Goal: Information Seeking & Learning: Check status

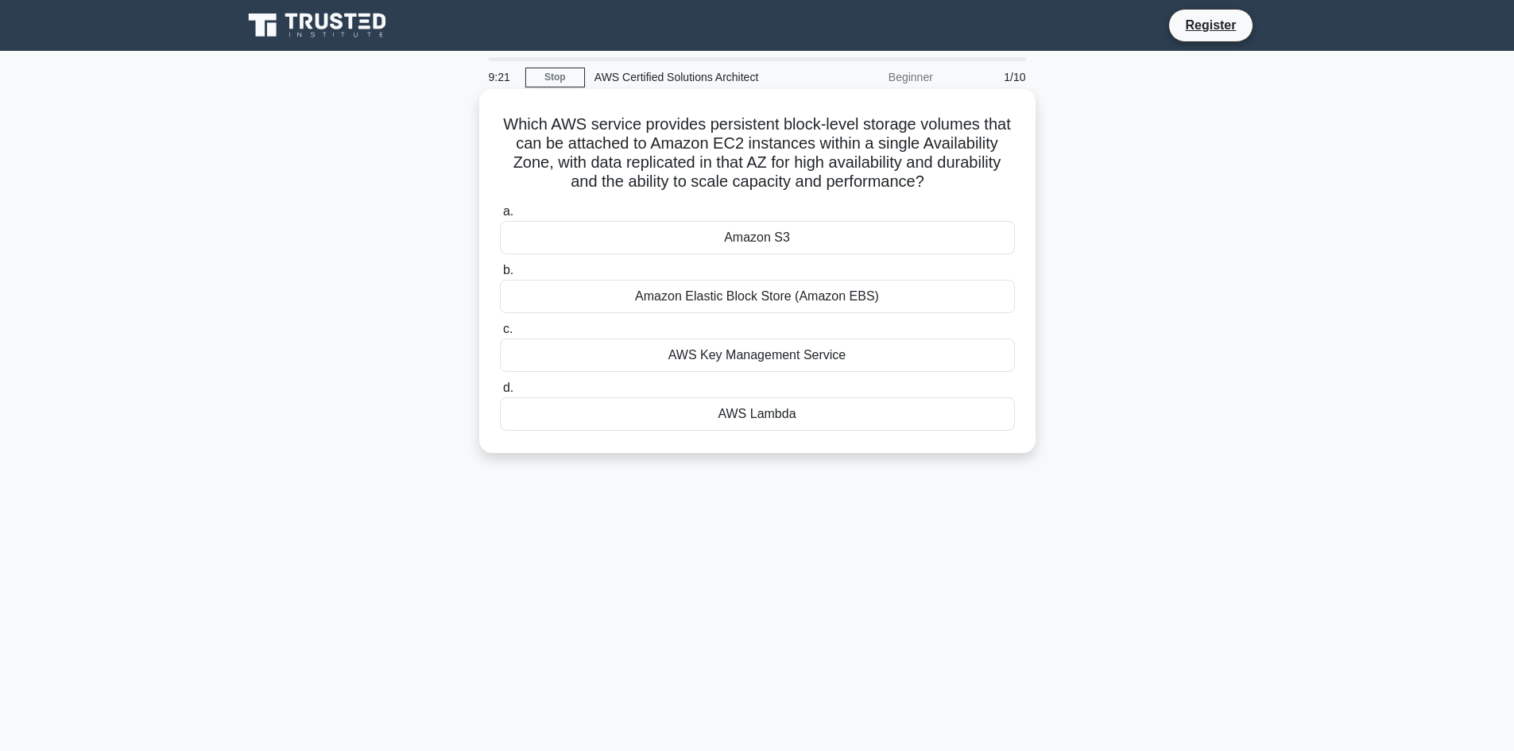
click at [762, 297] on div "Amazon Elastic Block Store (Amazon EBS)" at bounding box center [757, 296] width 515 height 33
click at [500, 276] on input "b. Amazon Elastic Block Store (Amazon EBS)" at bounding box center [500, 271] width 0 height 10
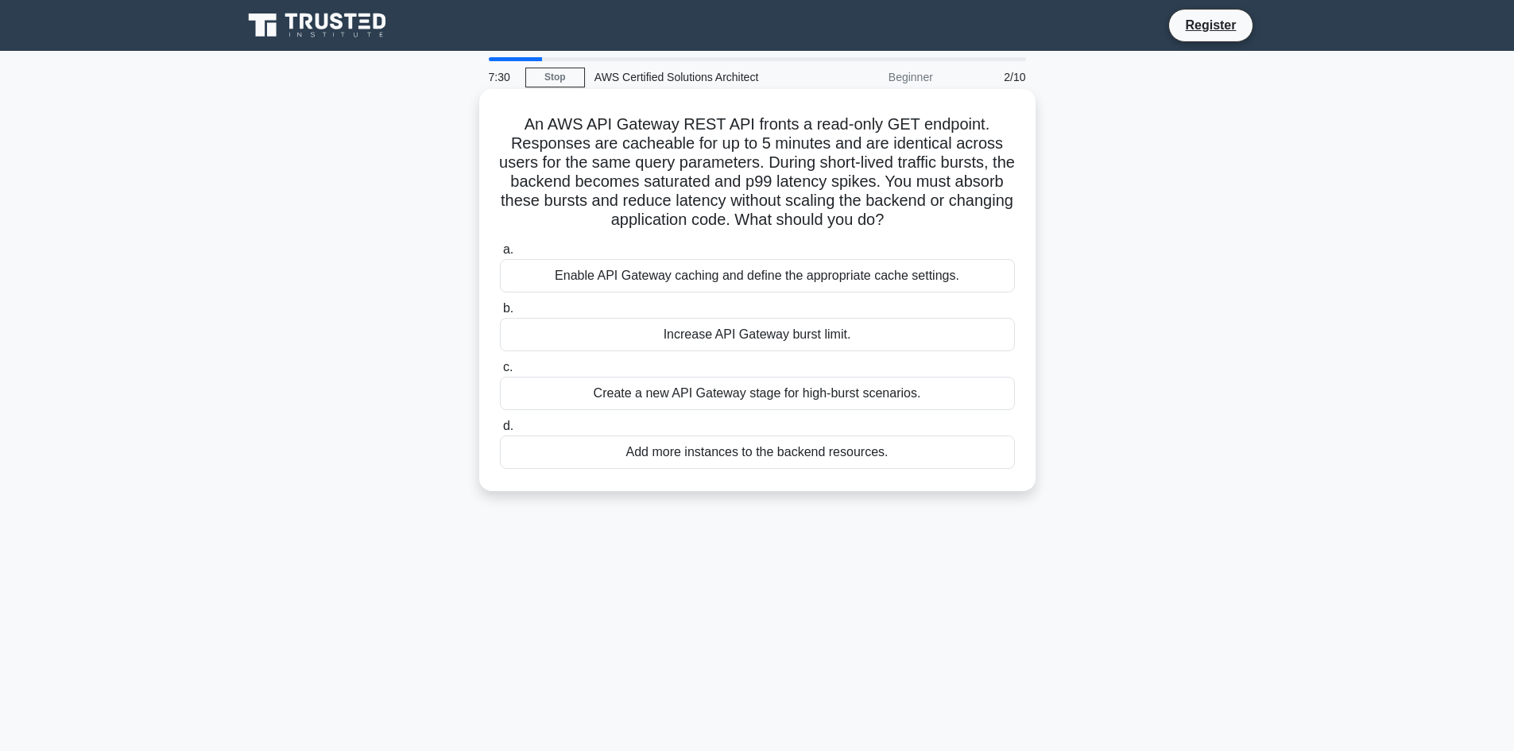
click at [767, 398] on div "Create a new API Gateway stage for high-burst scenarios." at bounding box center [757, 393] width 515 height 33
click at [500, 373] on input "c. Create a new API Gateway stage for high-burst scenarios." at bounding box center [500, 367] width 0 height 10
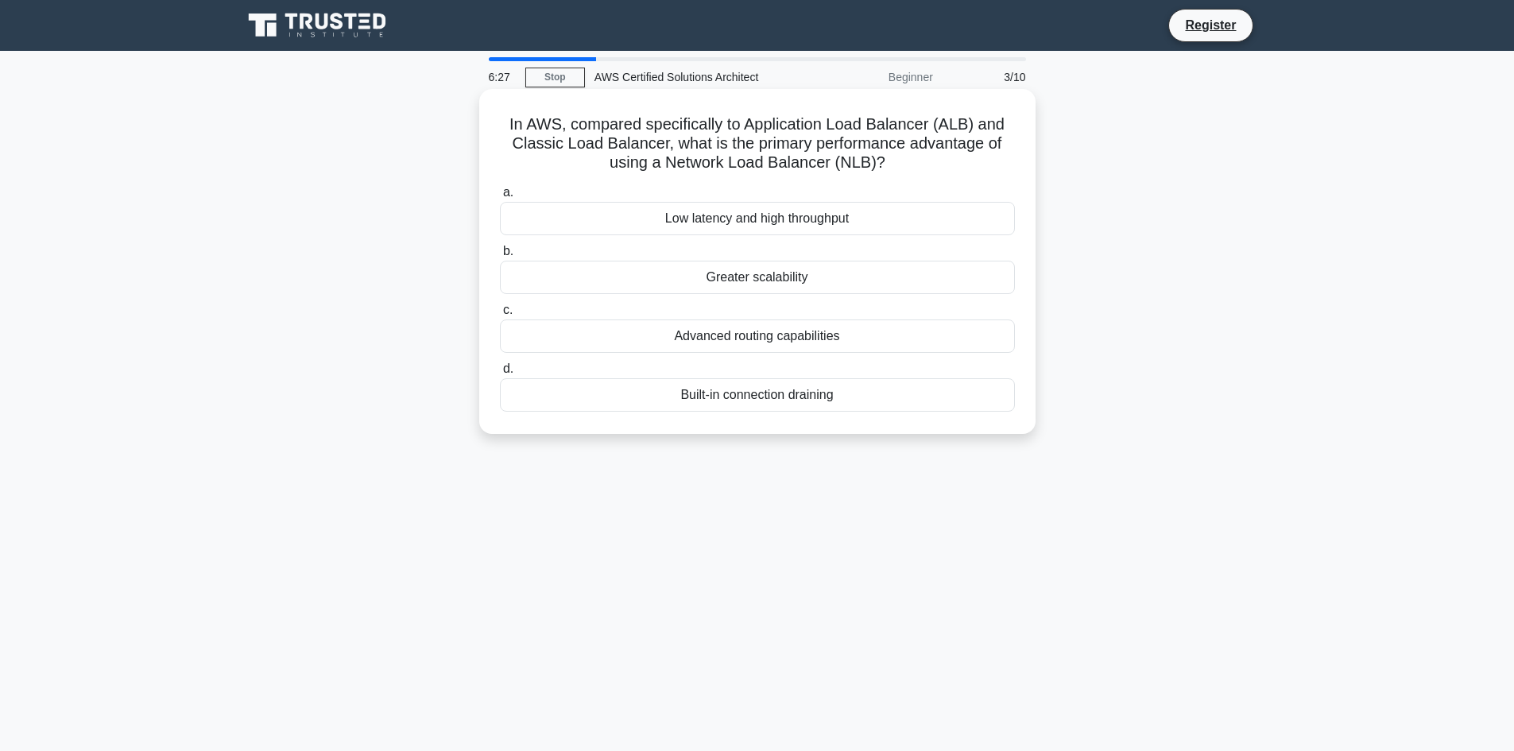
click at [825, 221] on div "Low latency and high throughput" at bounding box center [757, 218] width 515 height 33
click at [500, 198] on input "a. Low latency and high throughput" at bounding box center [500, 193] width 0 height 10
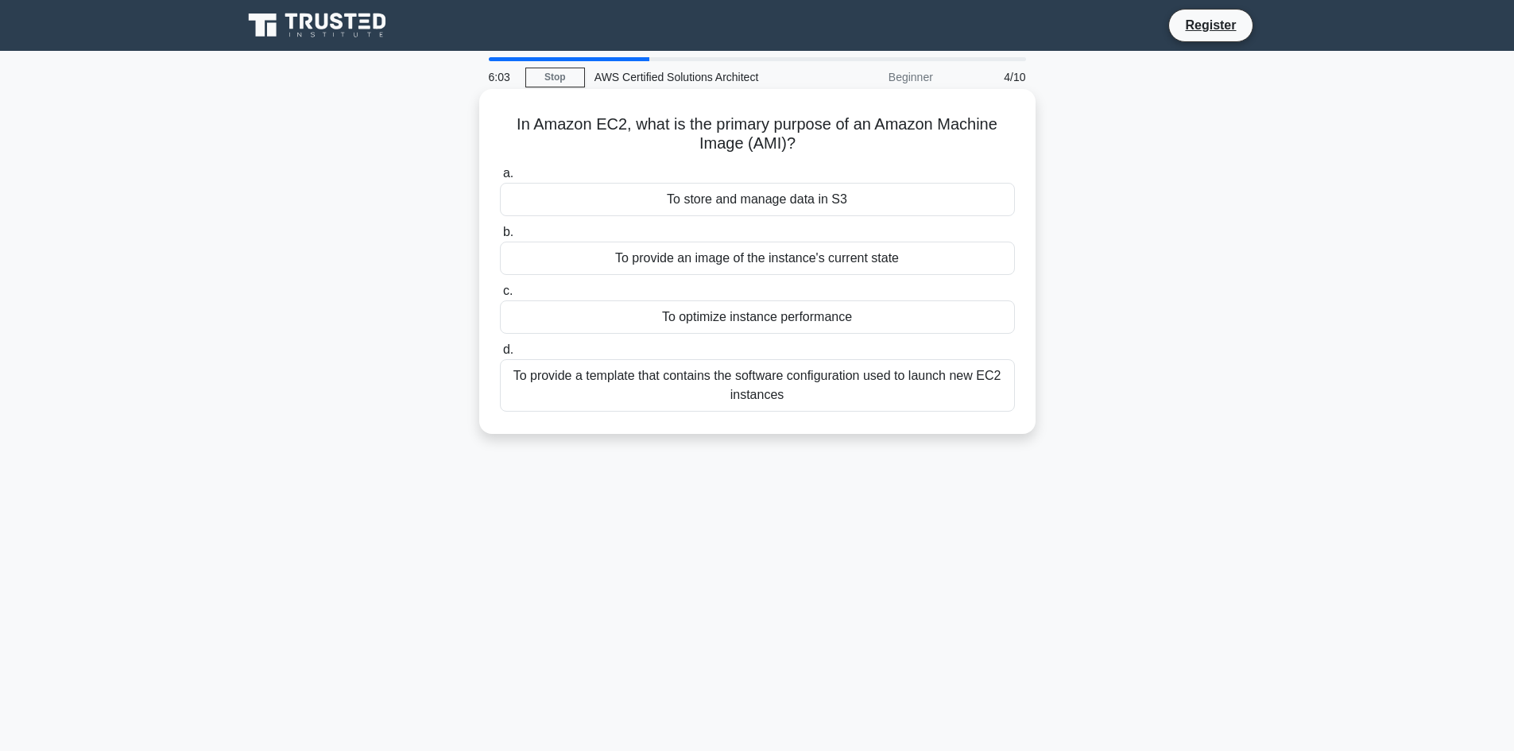
click at [829, 392] on div "To provide a template that contains the software configuration used to launch n…" at bounding box center [757, 385] width 515 height 52
click at [500, 355] on input "d. To provide a template that contains the software configuration used to launc…" at bounding box center [500, 350] width 0 height 10
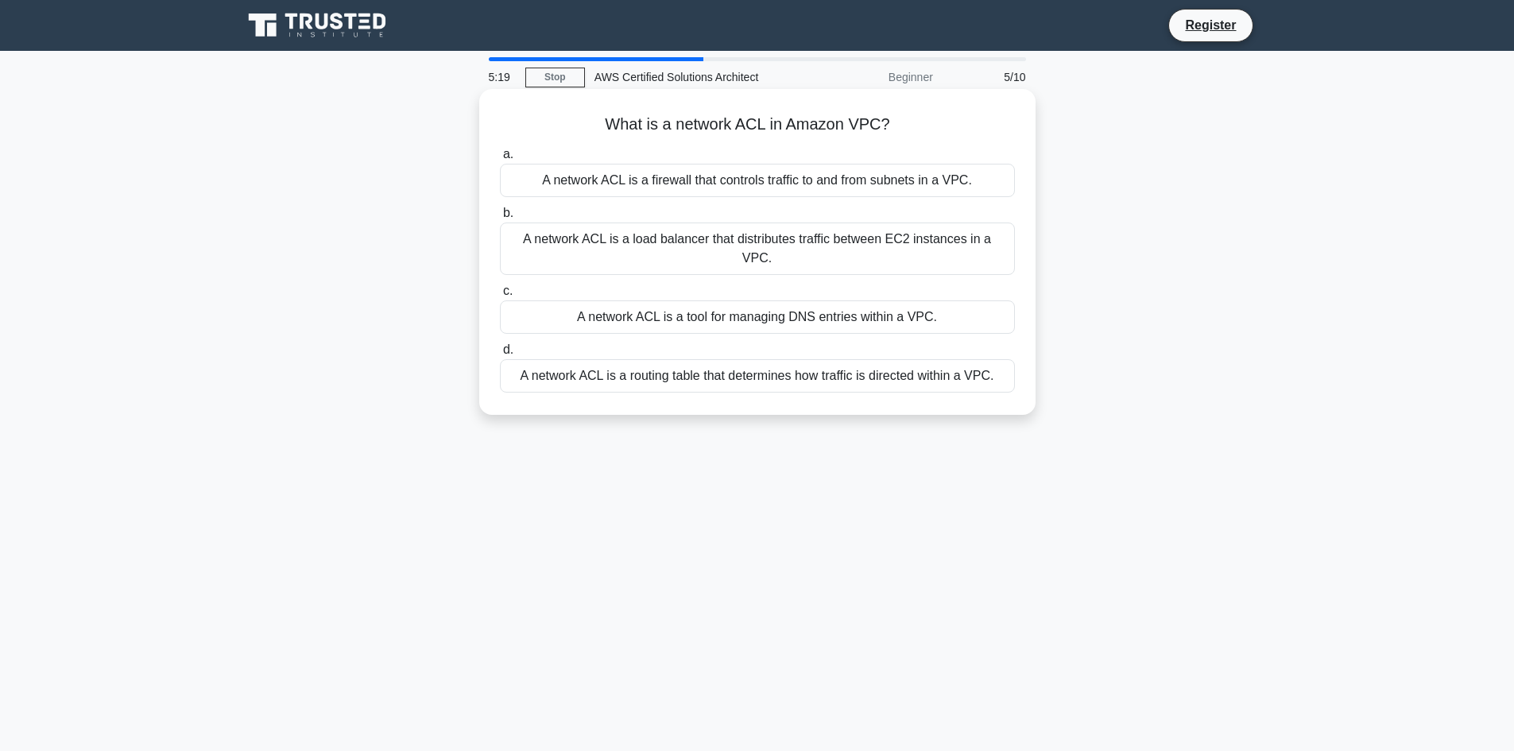
click at [709, 184] on div "A network ACL is a firewall that controls traffic to and from subnets in a VPC." at bounding box center [757, 180] width 515 height 33
click at [500, 160] on input "a. A network ACL is a firewall that controls traffic to and from subnets in a V…" at bounding box center [500, 154] width 0 height 10
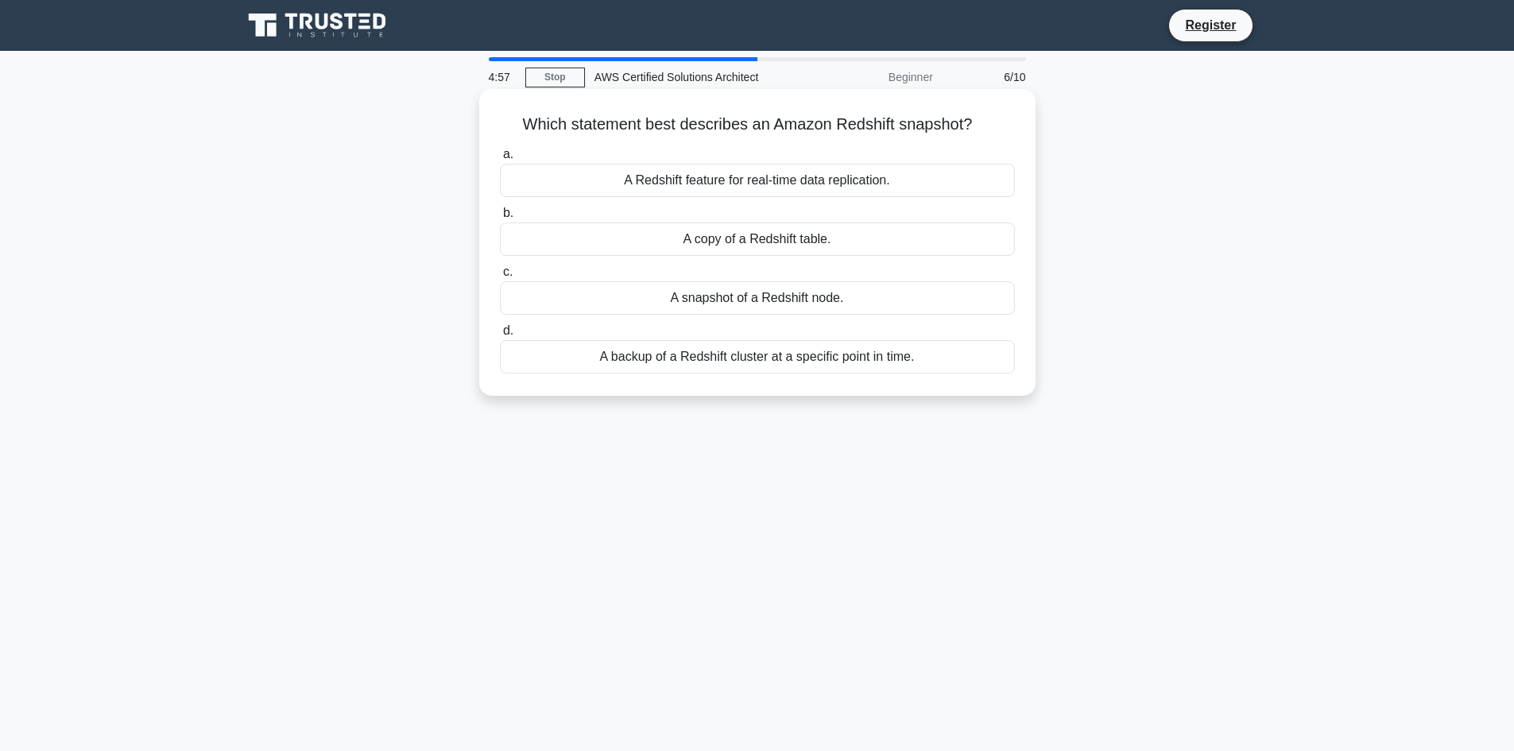
click at [777, 363] on div "A backup of a Redshift cluster at a specific point in time." at bounding box center [757, 356] width 515 height 33
click at [500, 336] on input "d. A backup of a Redshift cluster at a specific point in time." at bounding box center [500, 331] width 0 height 10
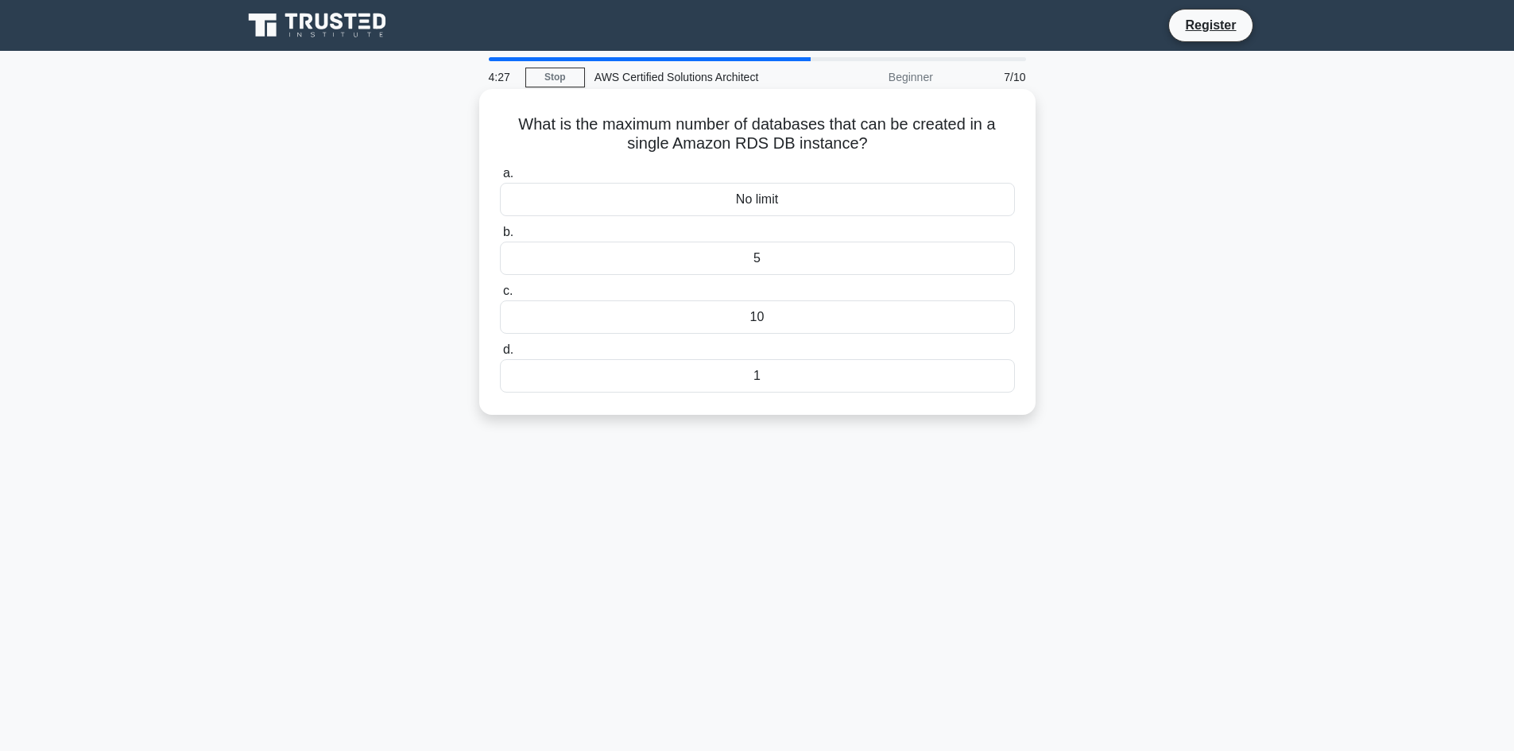
click at [777, 196] on div "No limit" at bounding box center [757, 199] width 515 height 33
click at [500, 179] on input "a. No limit" at bounding box center [500, 174] width 0 height 10
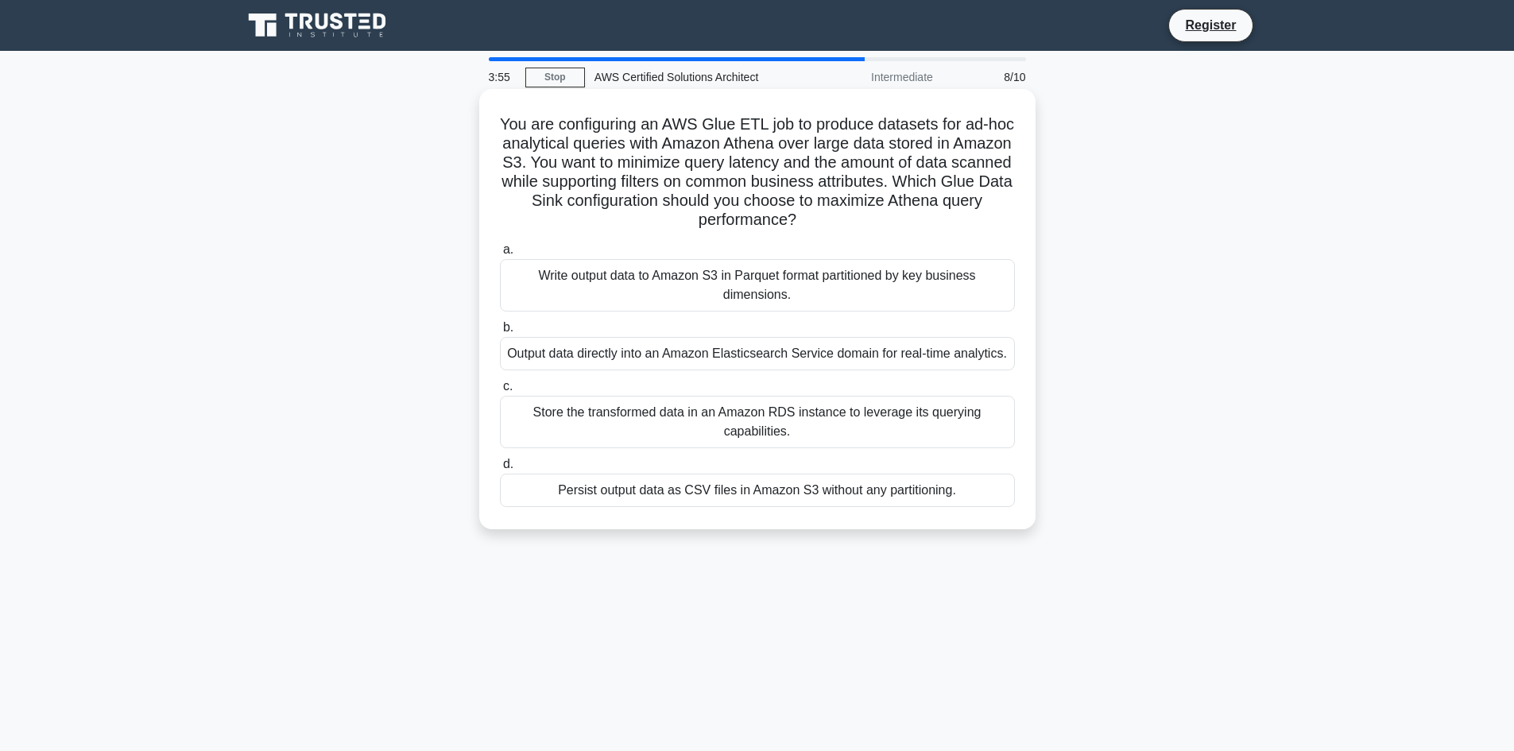
click at [769, 278] on div "Write output data to Amazon S3 in Parquet format partitioned by key business di…" at bounding box center [757, 285] width 515 height 52
click at [500, 255] on input "a. Write output data to Amazon S3 in Parquet format partitioned by key business…" at bounding box center [500, 250] width 0 height 10
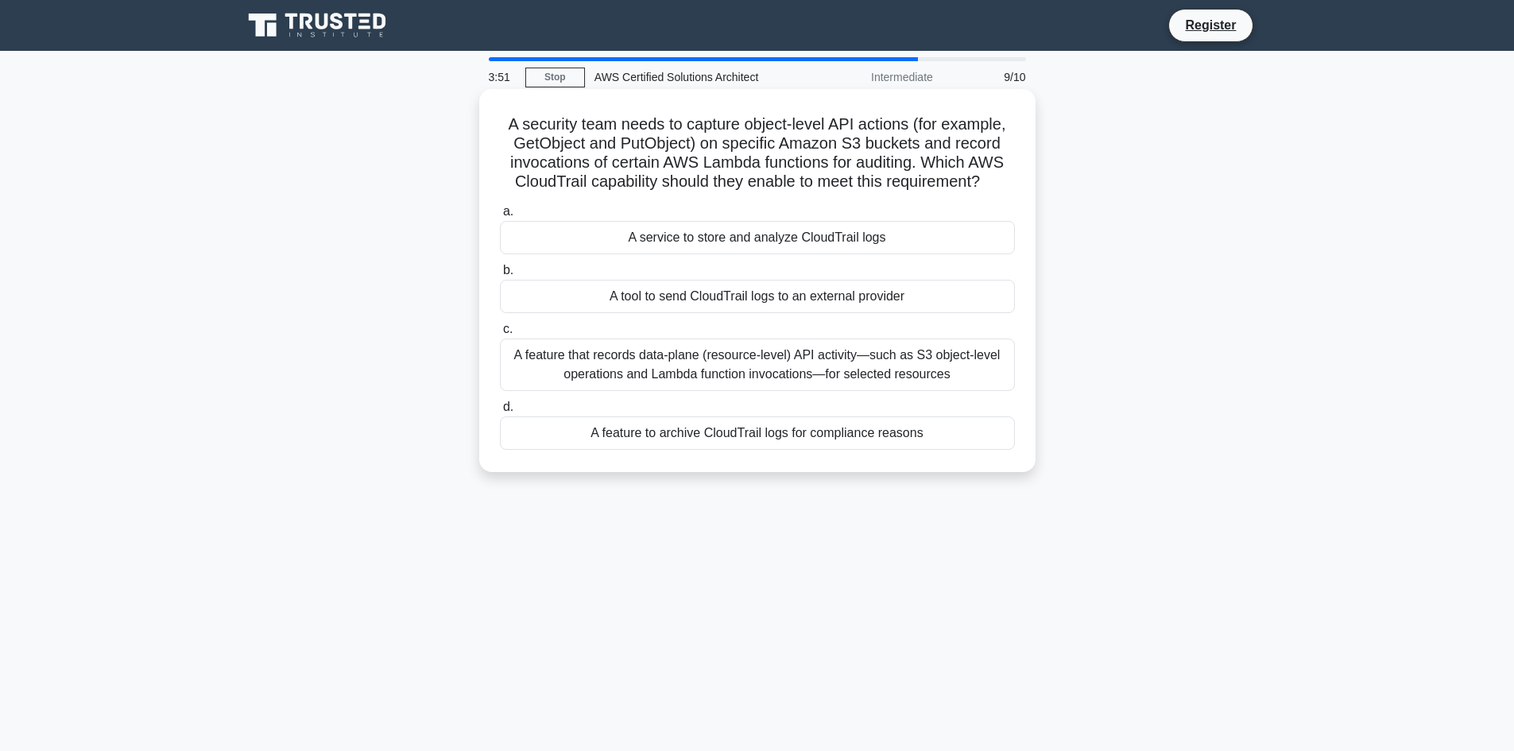
click at [767, 302] on div "A tool to send CloudTrail logs to an external provider" at bounding box center [757, 296] width 515 height 33
click at [500, 276] on input "b. A tool to send CloudTrail logs to an external provider" at bounding box center [500, 271] width 0 height 10
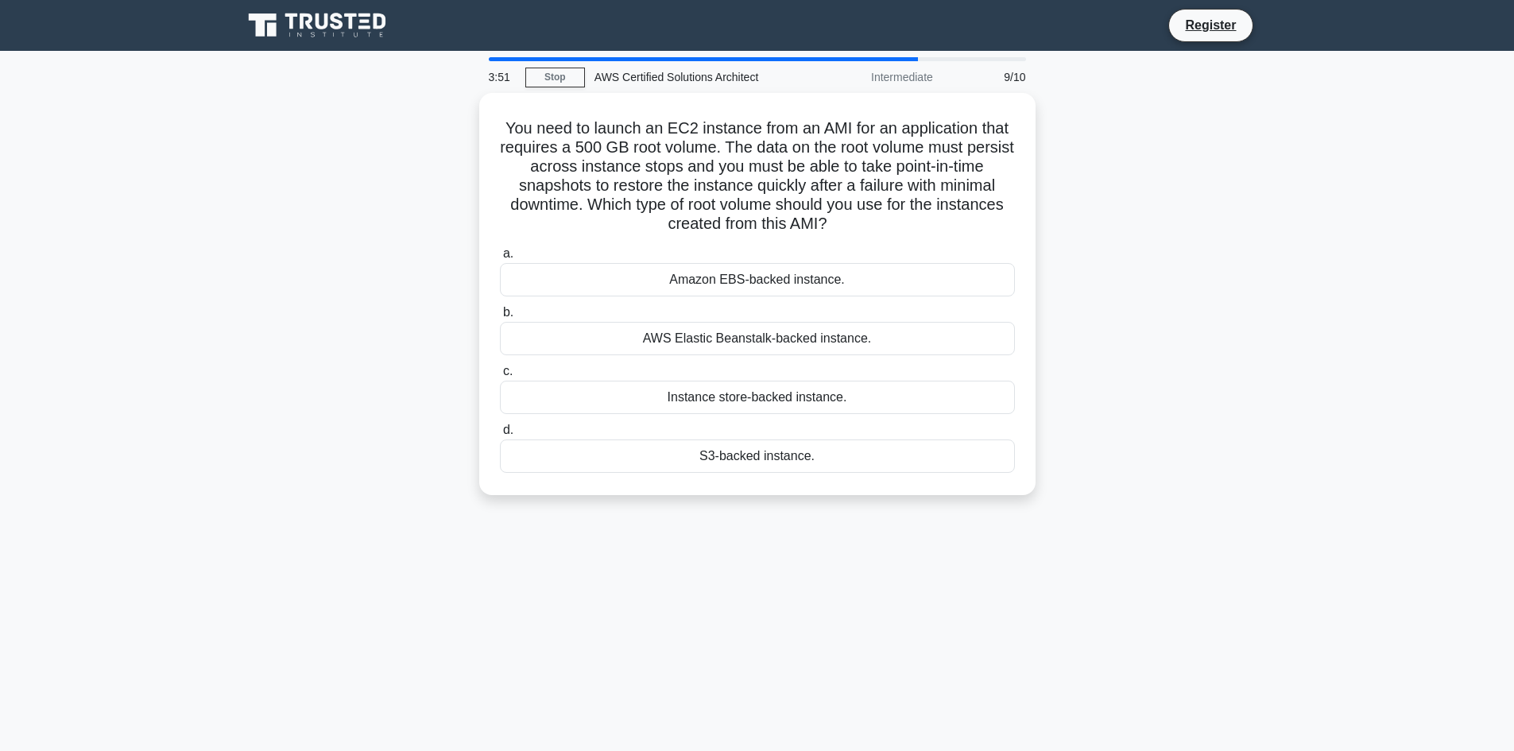
click at [767, 303] on label "b. AWS Elastic Beanstalk-backed instance." at bounding box center [757, 329] width 515 height 52
click at [500, 308] on input "b. AWS Elastic Beanstalk-backed instance." at bounding box center [500, 313] width 0 height 10
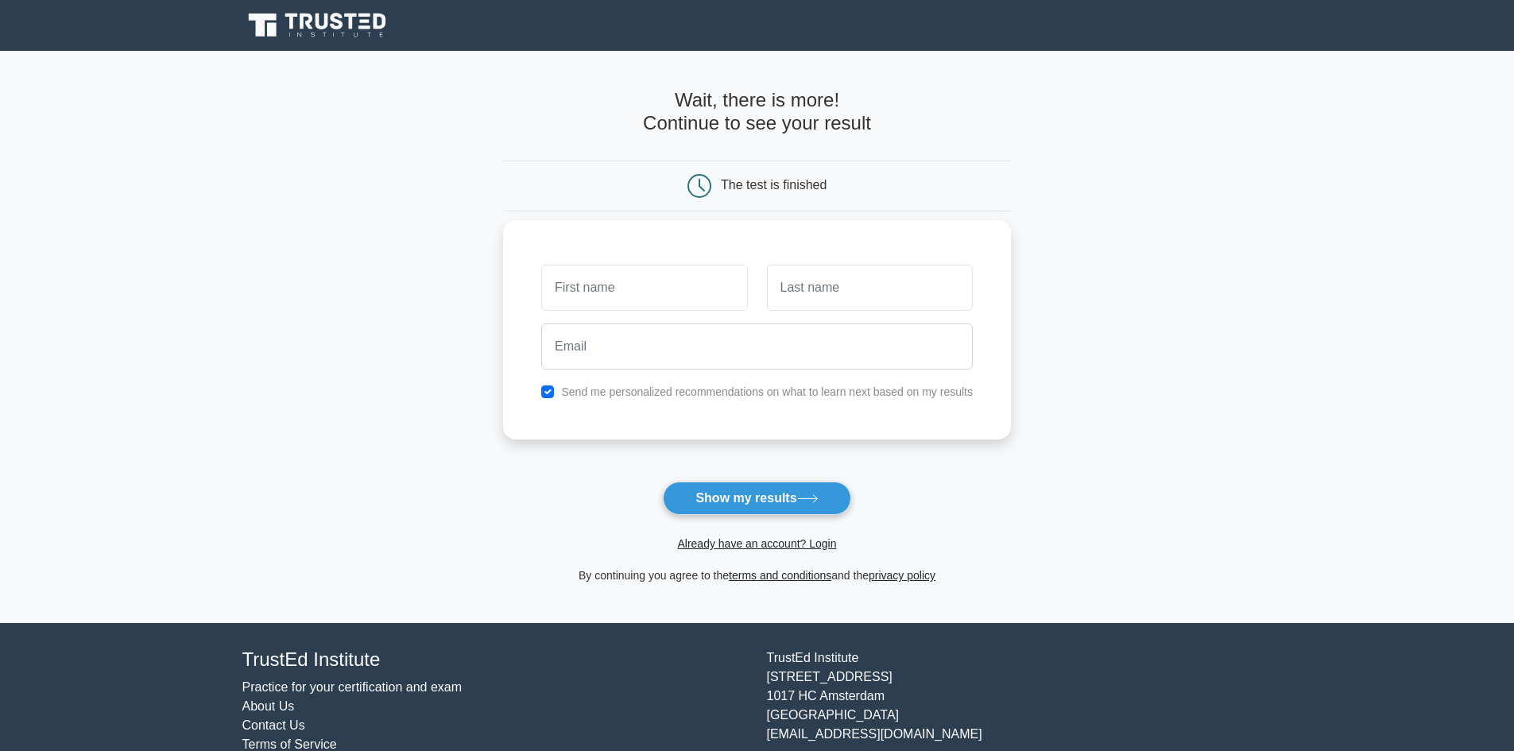
click at [632, 304] on input "text" at bounding box center [644, 288] width 206 height 46
type input "saurabh"
drag, startPoint x: 628, startPoint y: 303, endPoint x: 866, endPoint y: 297, distance: 237.8
click at [866, 297] on input "text" at bounding box center [870, 288] width 206 height 46
type input "gamare"
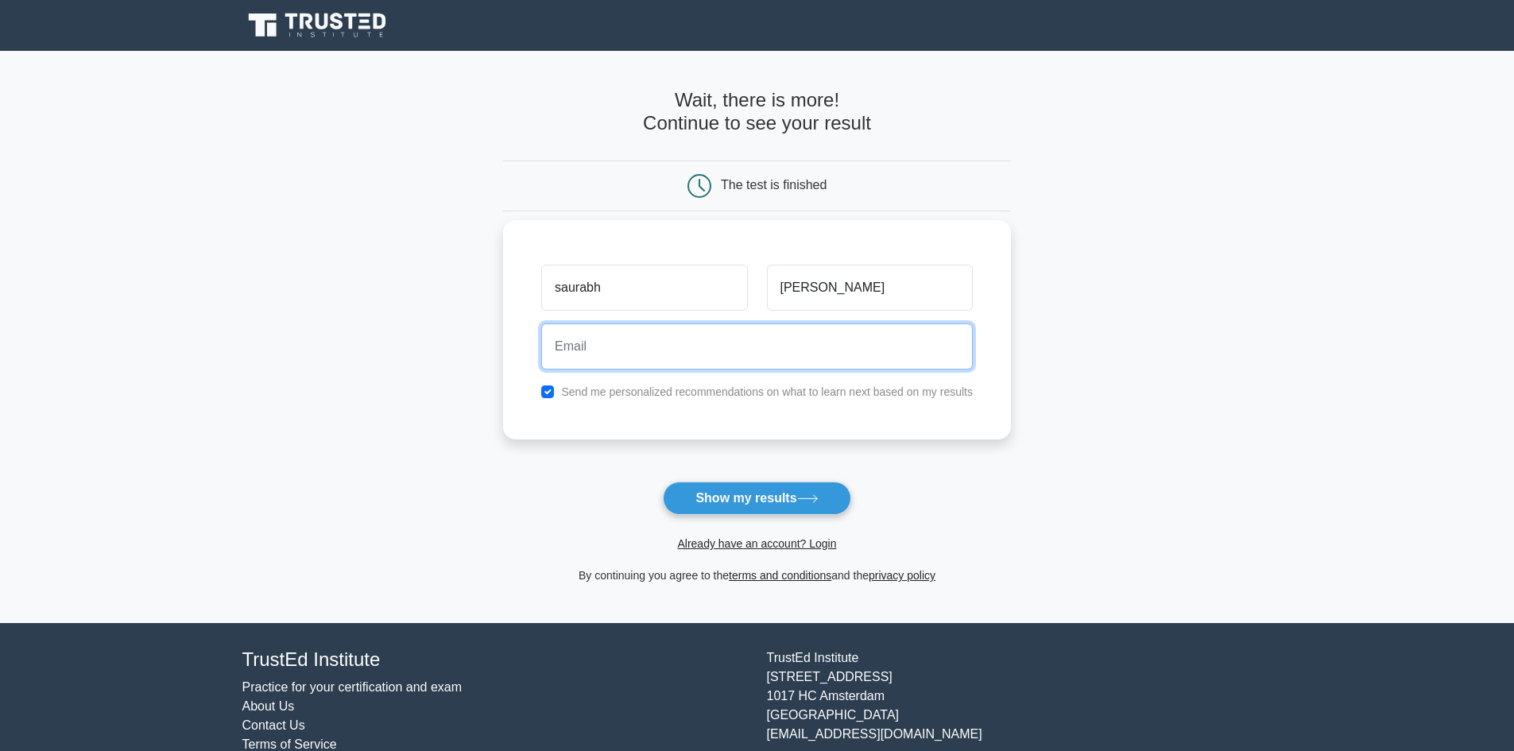
click at [692, 355] on input "email" at bounding box center [757, 347] width 432 height 46
type input "saurabh.gamare@sbicalsec.com"
click at [663, 482] on button "Show my results" at bounding box center [757, 498] width 188 height 33
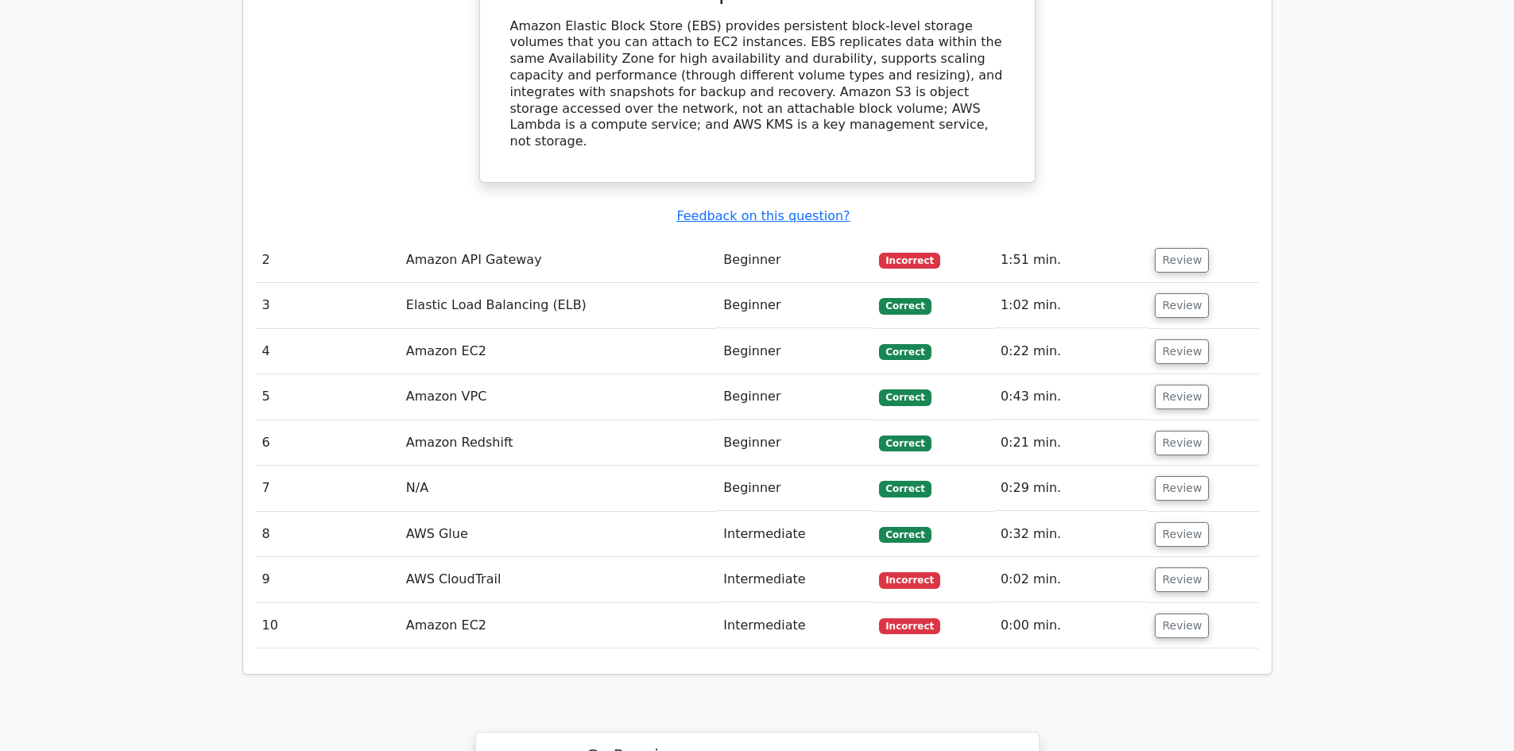
scroll to position [1828, 0]
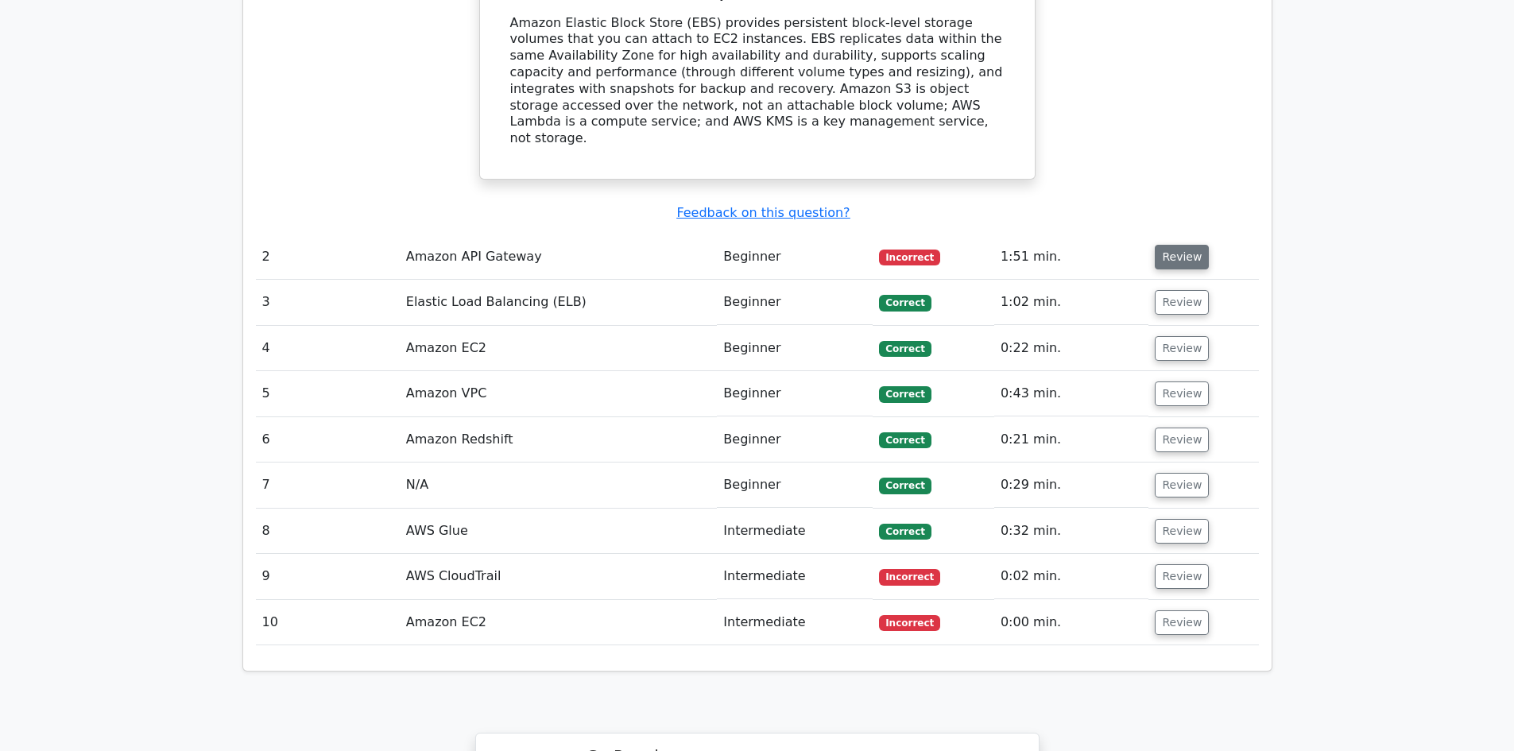
click at [1161, 245] on button "Review" at bounding box center [1182, 257] width 54 height 25
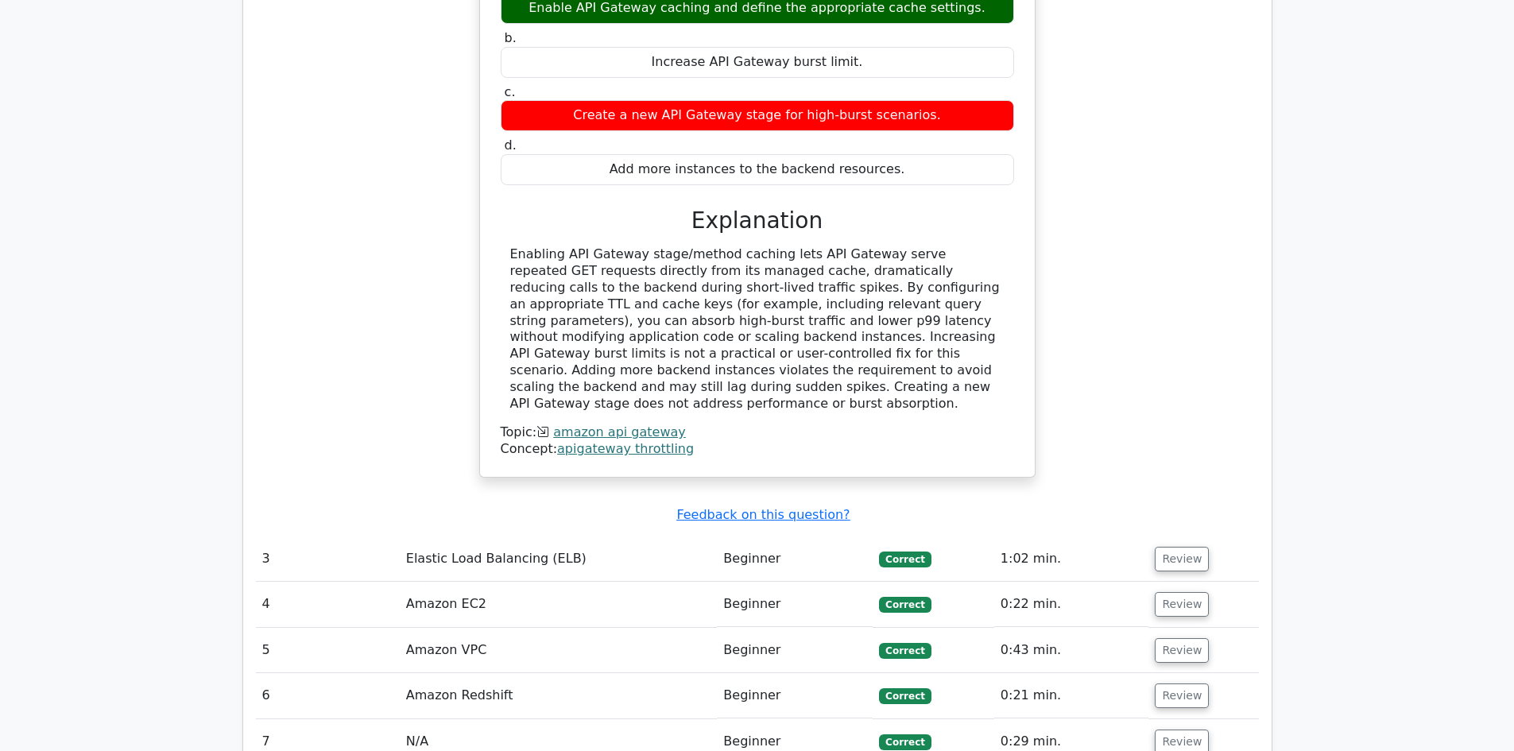
scroll to position [2385, 0]
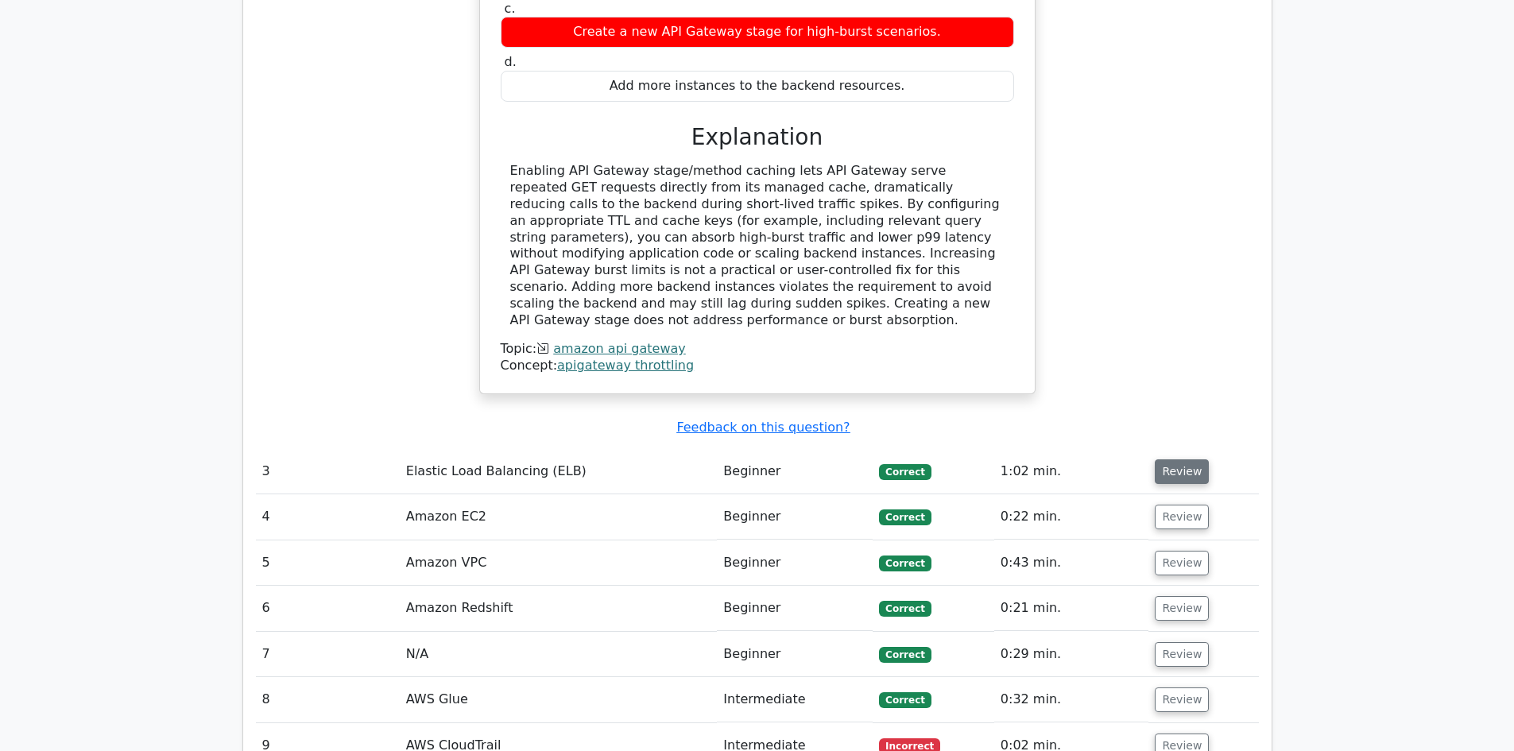
click at [1173, 459] on button "Review" at bounding box center [1182, 471] width 54 height 25
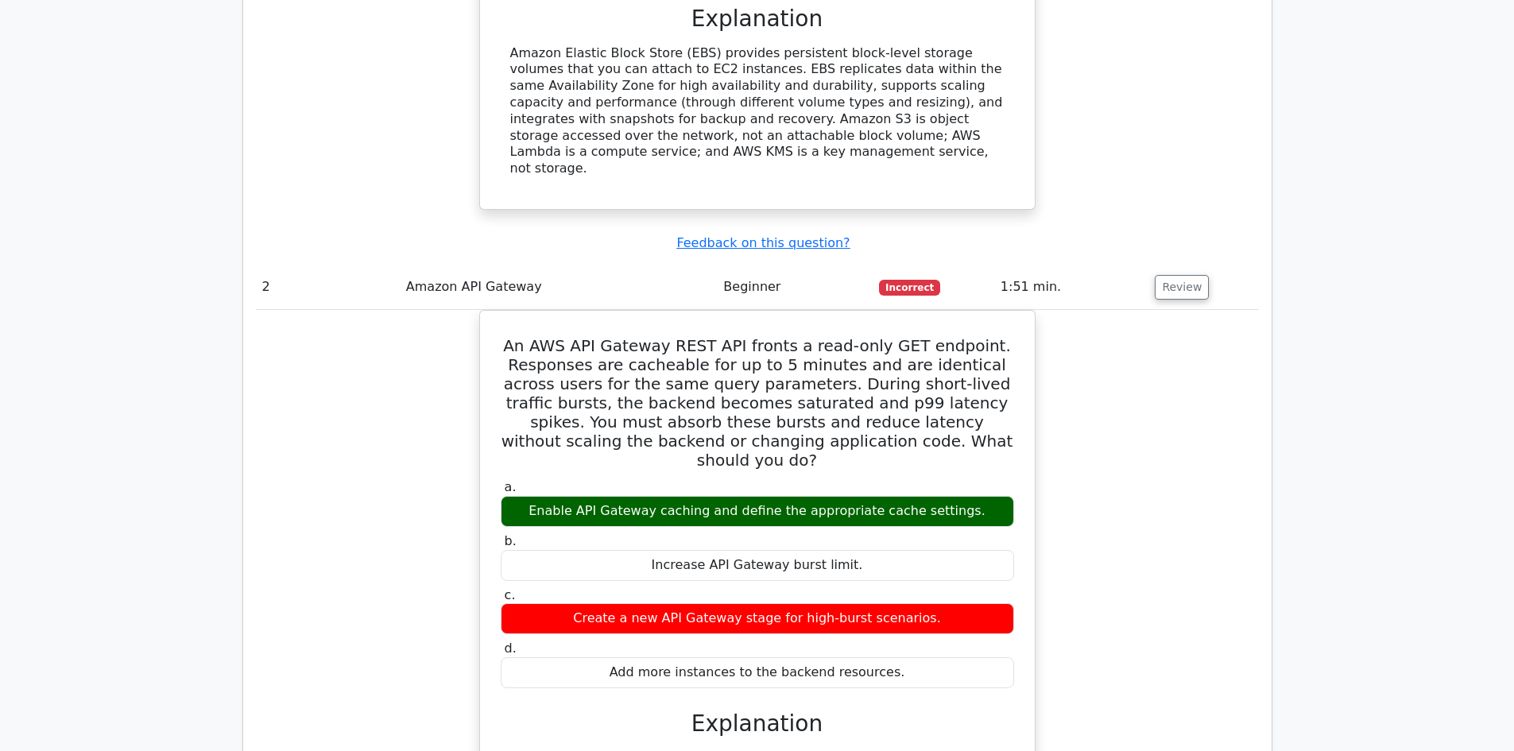
scroll to position [1749, 0]
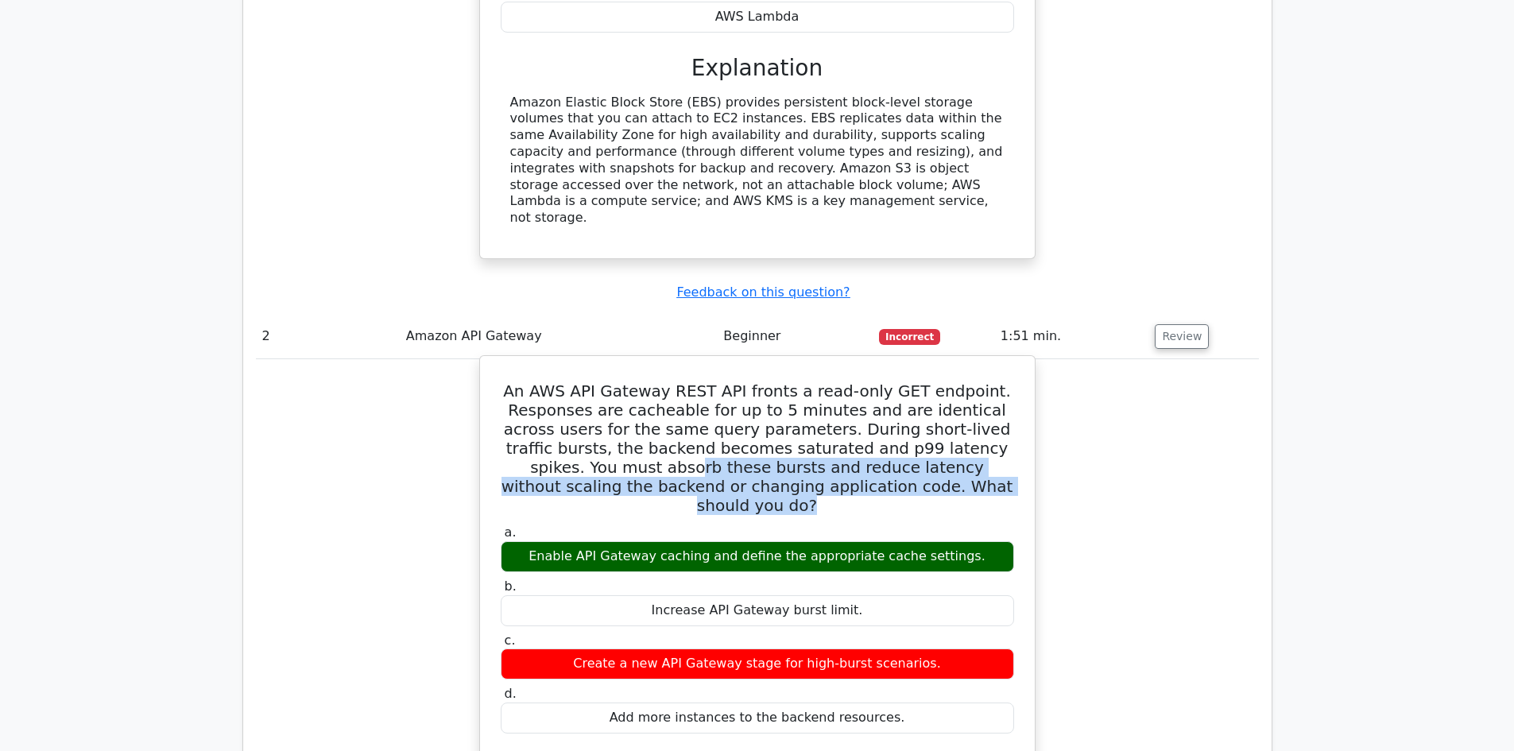
drag, startPoint x: 942, startPoint y: 378, endPoint x: 540, endPoint y: 349, distance: 403.3
click at [540, 382] on h5 "An AWS API Gateway REST API fronts a read-only GET endpoint. Responses are cach…" at bounding box center [757, 449] width 517 height 134
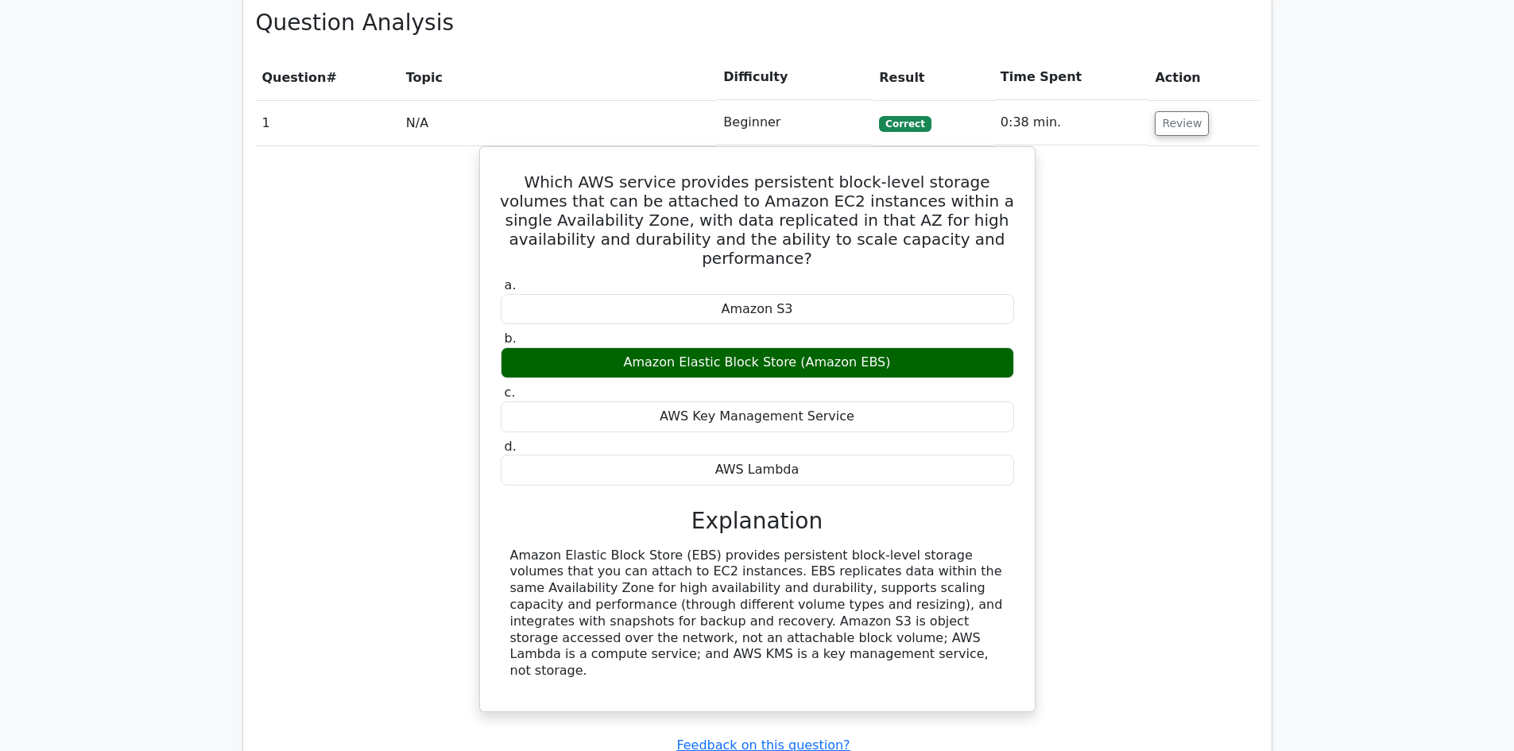
scroll to position [1272, 0]
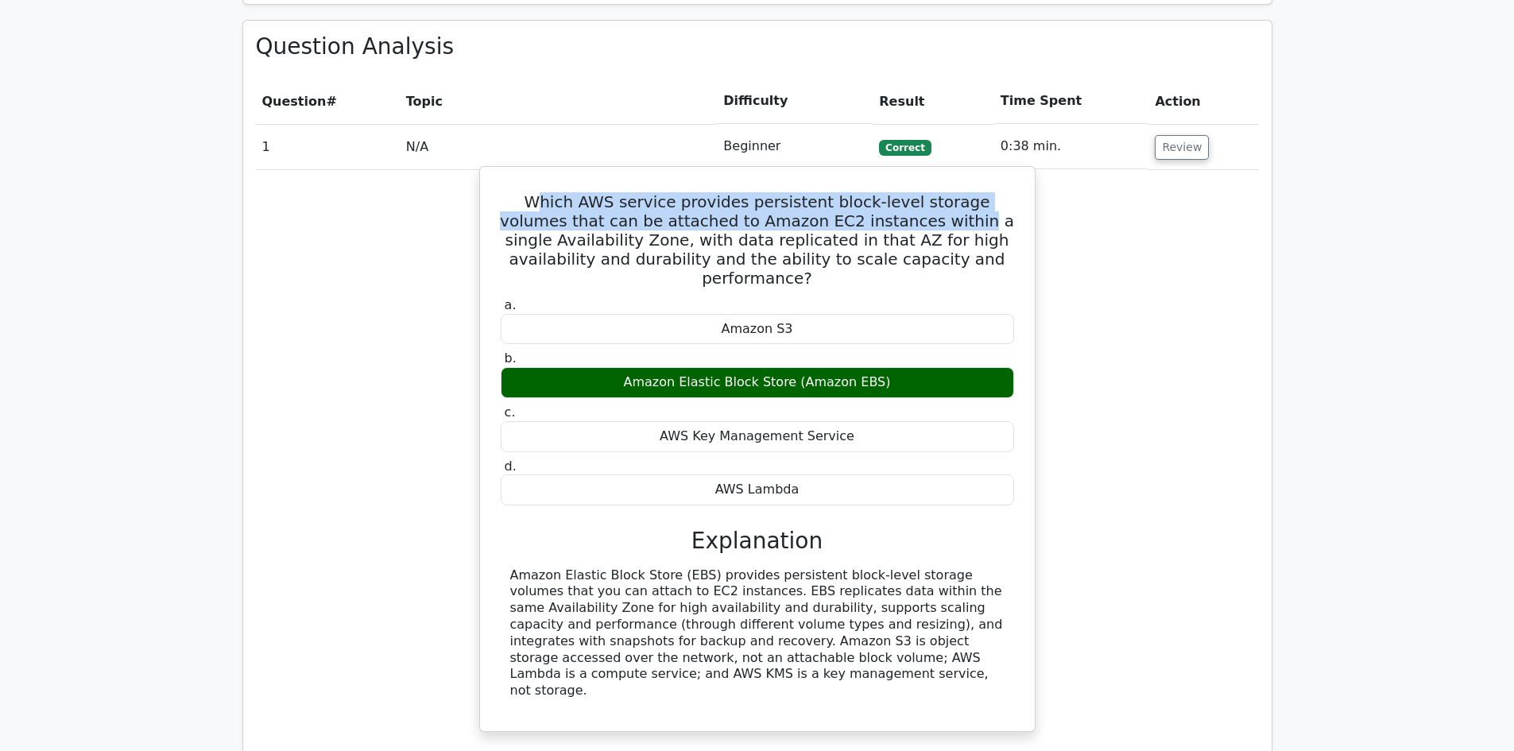
drag, startPoint x: 525, startPoint y: 128, endPoint x: 915, endPoint y: 146, distance: 390.0
click at [915, 192] on h5 "Which AWS service provides persistent block-level storage volumes that can be a…" at bounding box center [757, 239] width 517 height 95
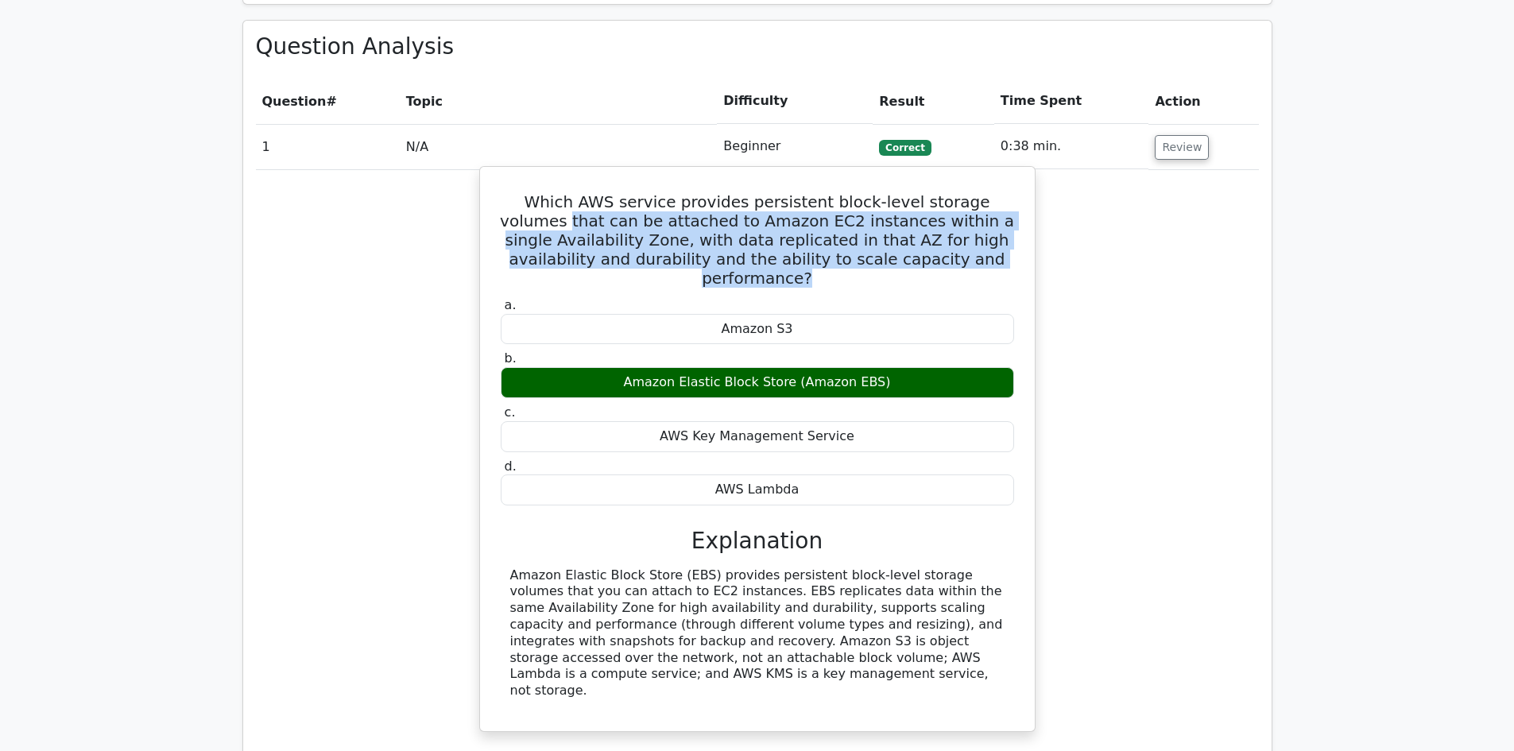
drag, startPoint x: 1003, startPoint y: 185, endPoint x: 489, endPoint y: 147, distance: 515.7
click at [489, 173] on div "Which AWS service provides persistent block-level storage volumes that can be a…" at bounding box center [758, 449] width 542 height 552
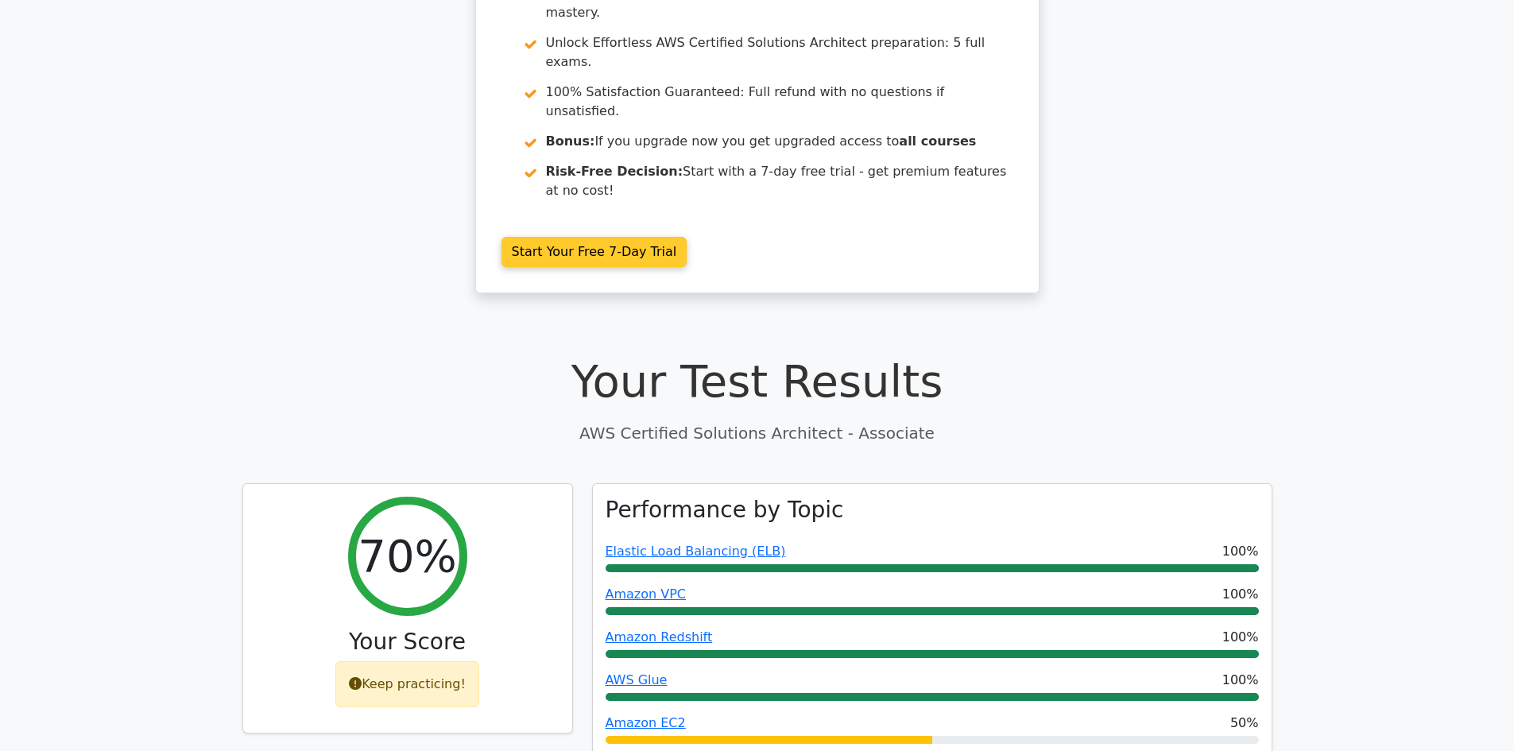
scroll to position [0, 0]
